Goal: Transaction & Acquisition: Download file/media

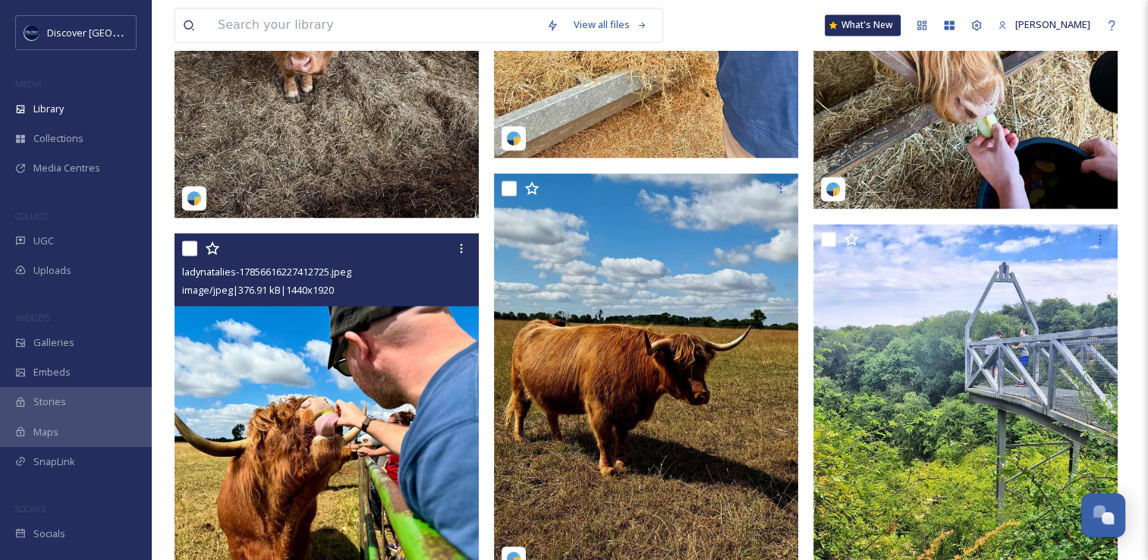
scroll to position [2809, 0]
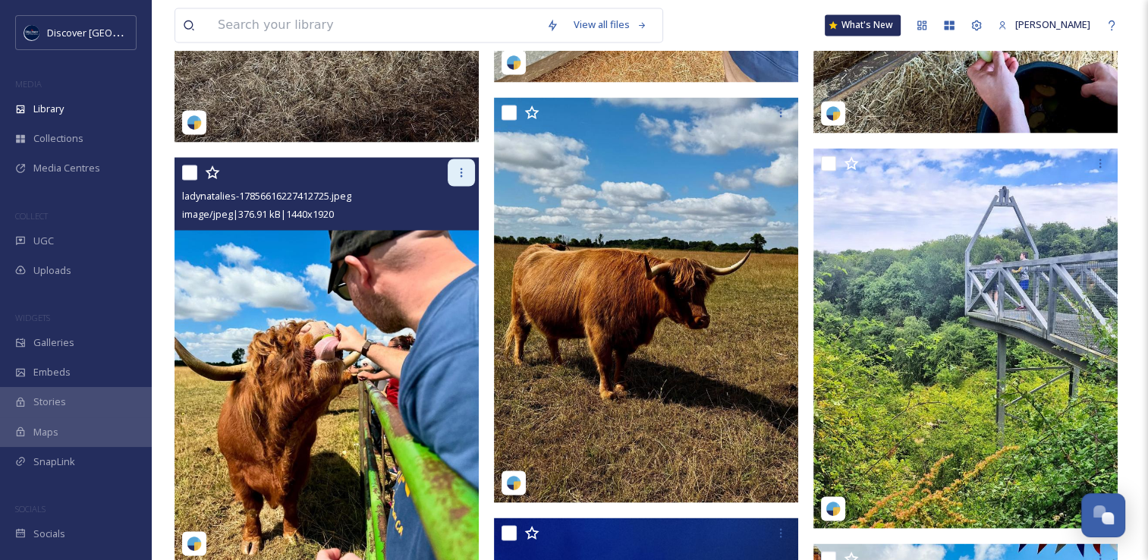
click at [458, 178] on icon at bounding box center [461, 172] width 12 height 12
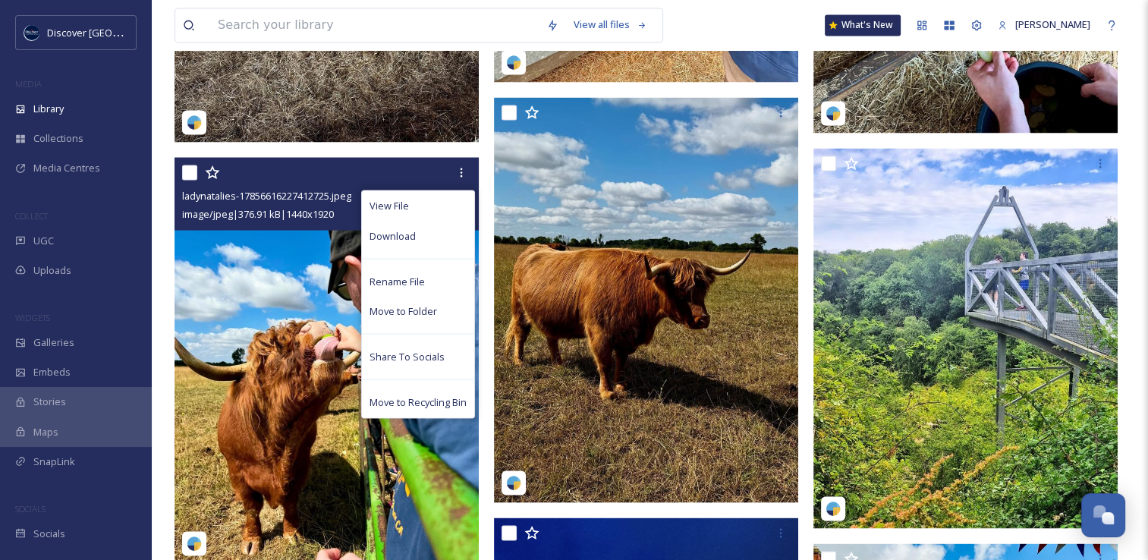
click at [410, 243] on span "Download" at bounding box center [393, 235] width 46 height 14
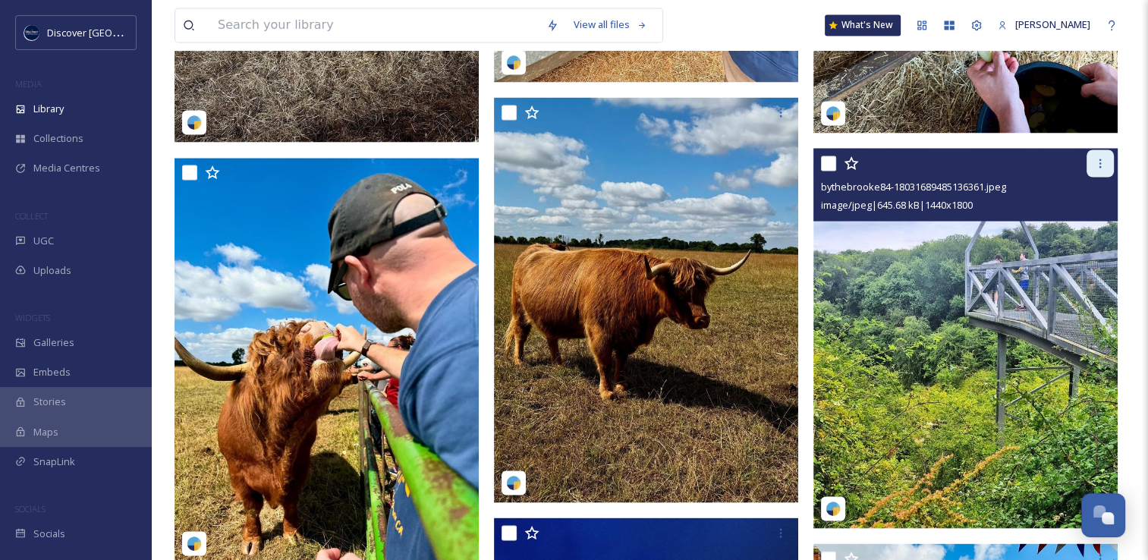
click at [1095, 169] on icon at bounding box center [1101, 163] width 12 height 12
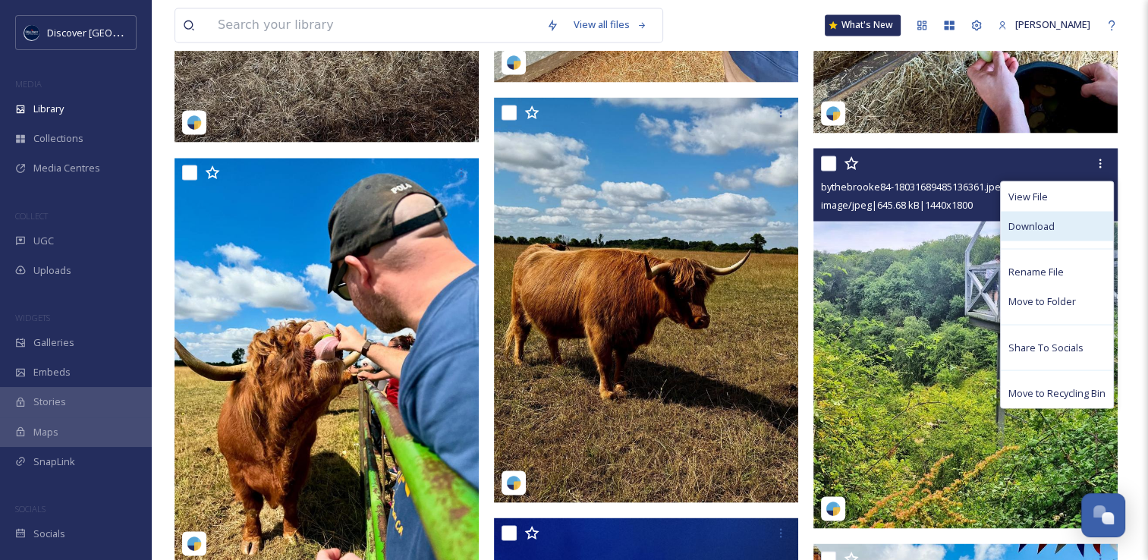
click at [1029, 233] on span "Download" at bounding box center [1032, 226] width 46 height 14
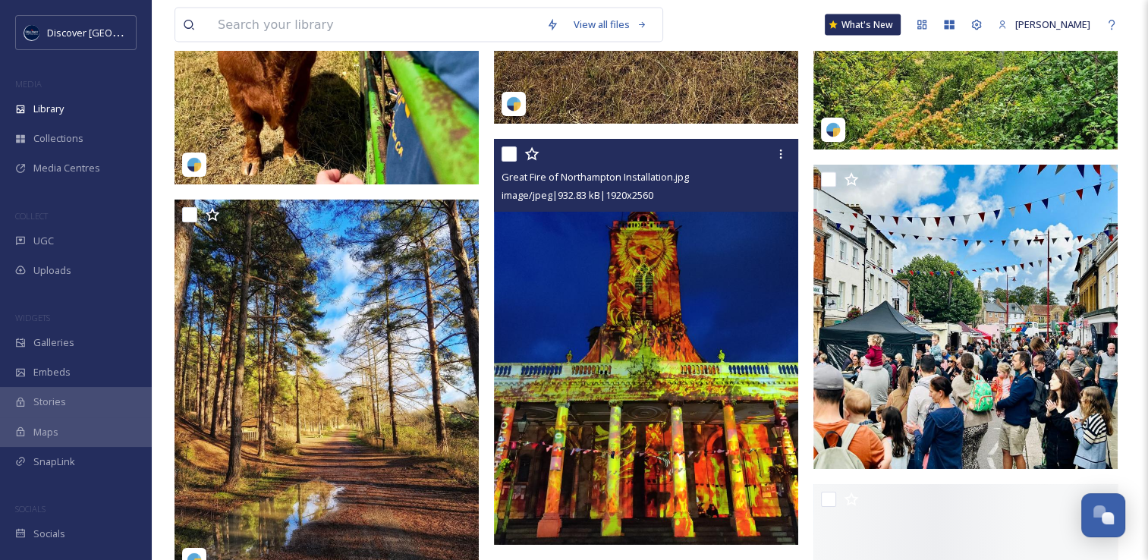
scroll to position [3188, 0]
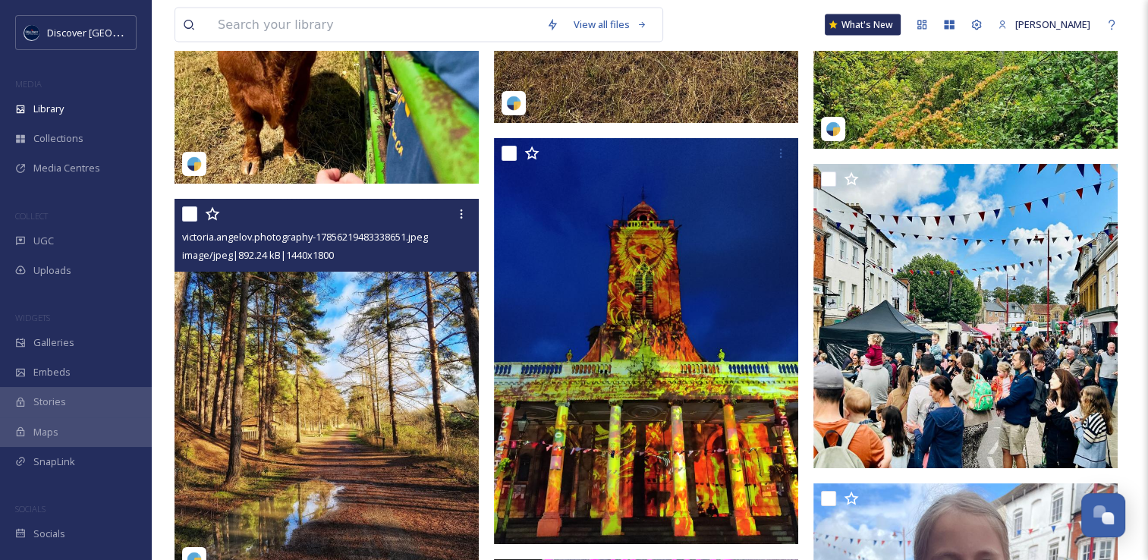
click at [477, 392] on img at bounding box center [327, 389] width 304 height 380
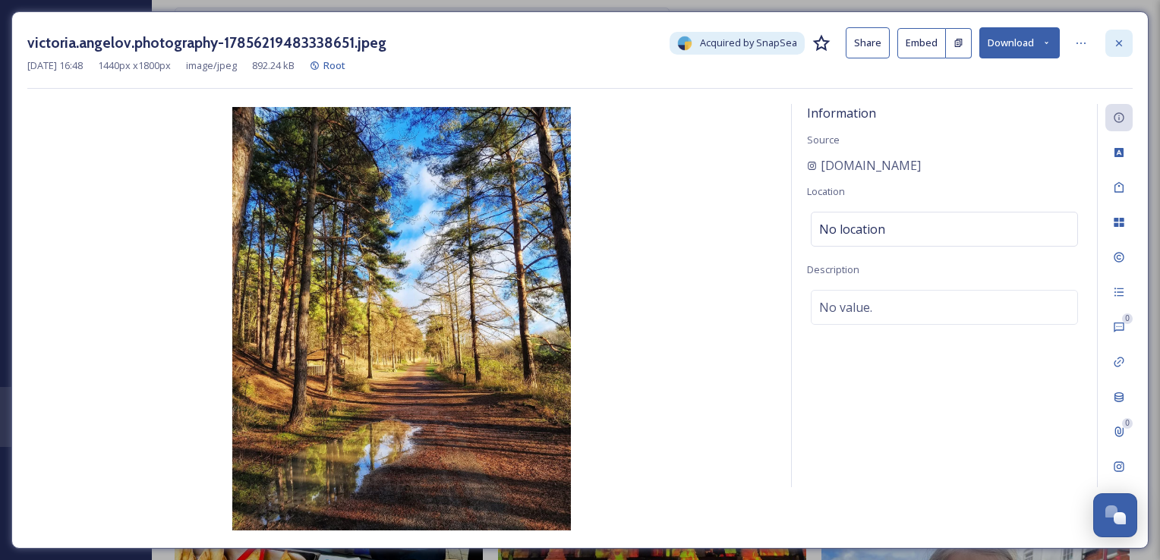
click at [1113, 45] on icon at bounding box center [1119, 43] width 12 height 12
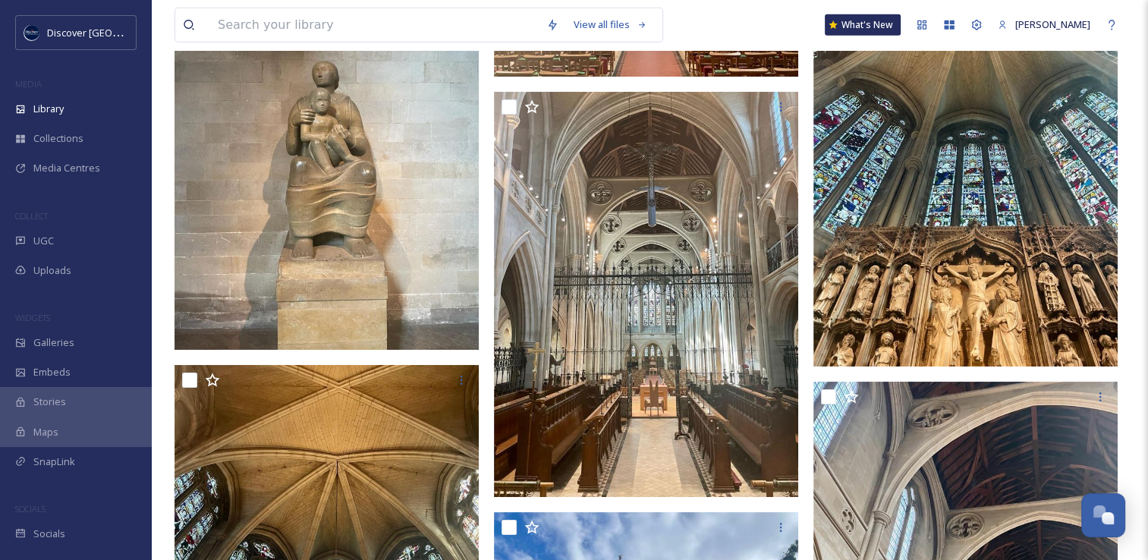
scroll to position [10135, 0]
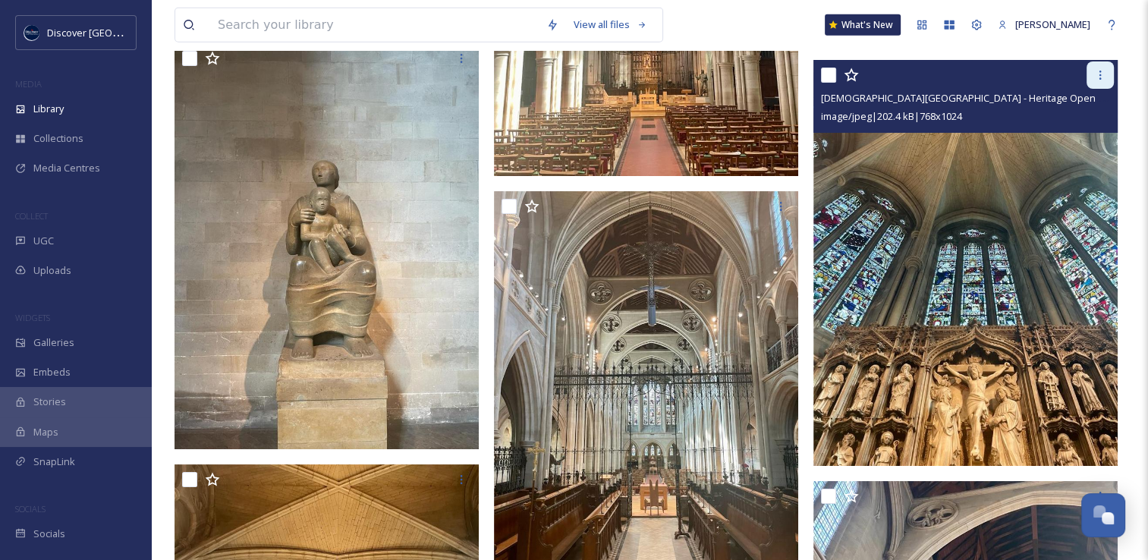
click at [1100, 80] on icon at bounding box center [1101, 75] width 2 height 9
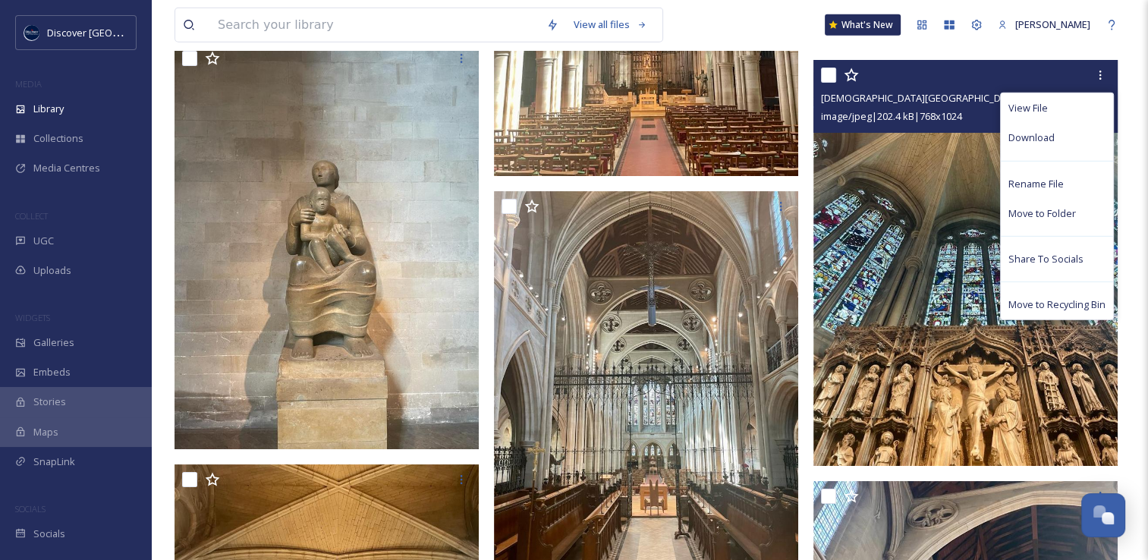
click at [1031, 145] on span "Download" at bounding box center [1032, 138] width 46 height 14
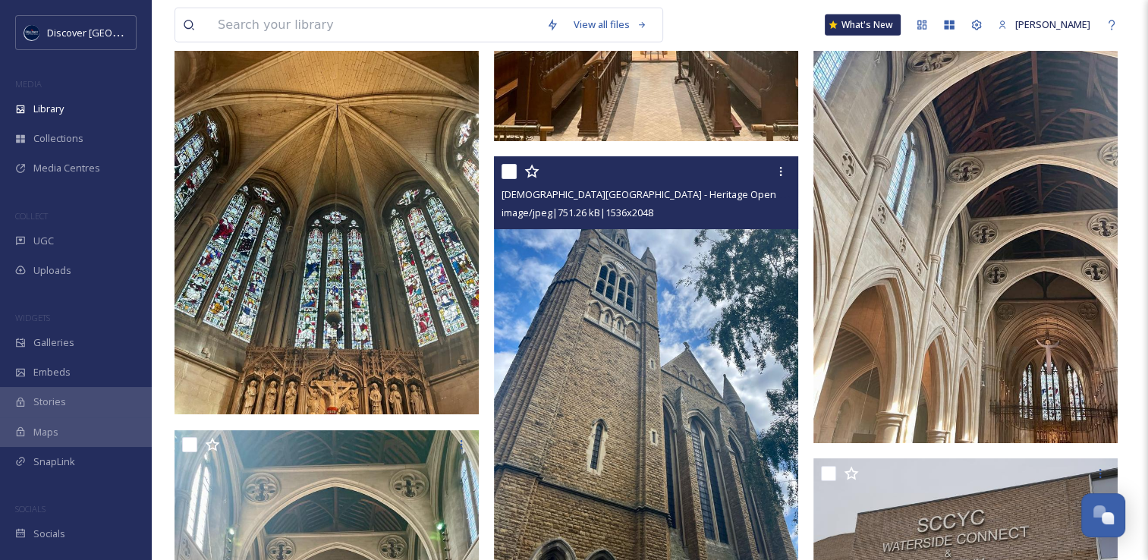
scroll to position [11046, 0]
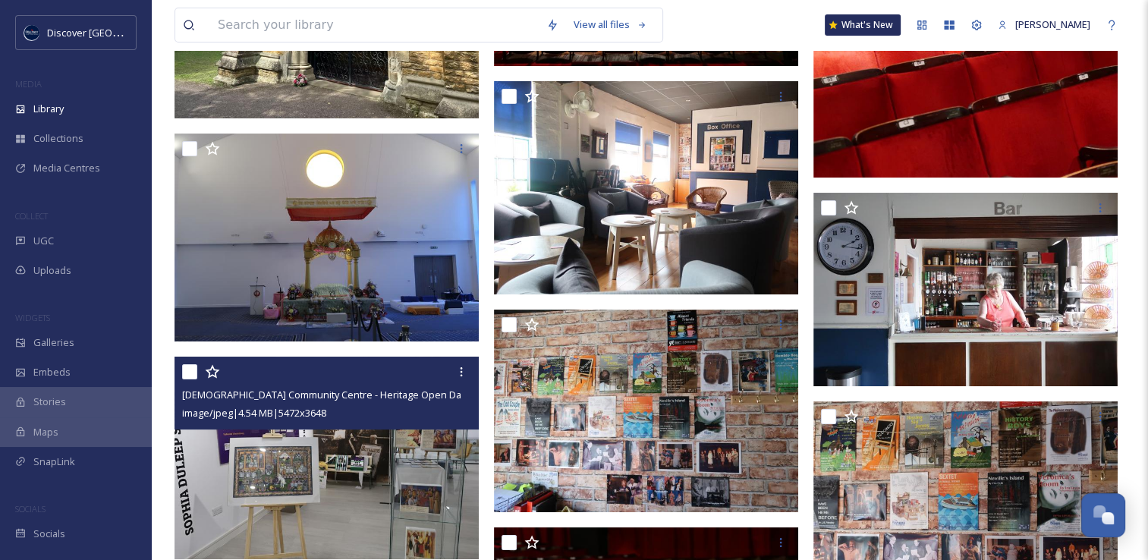
scroll to position [12033, 0]
